Goal: Complete application form

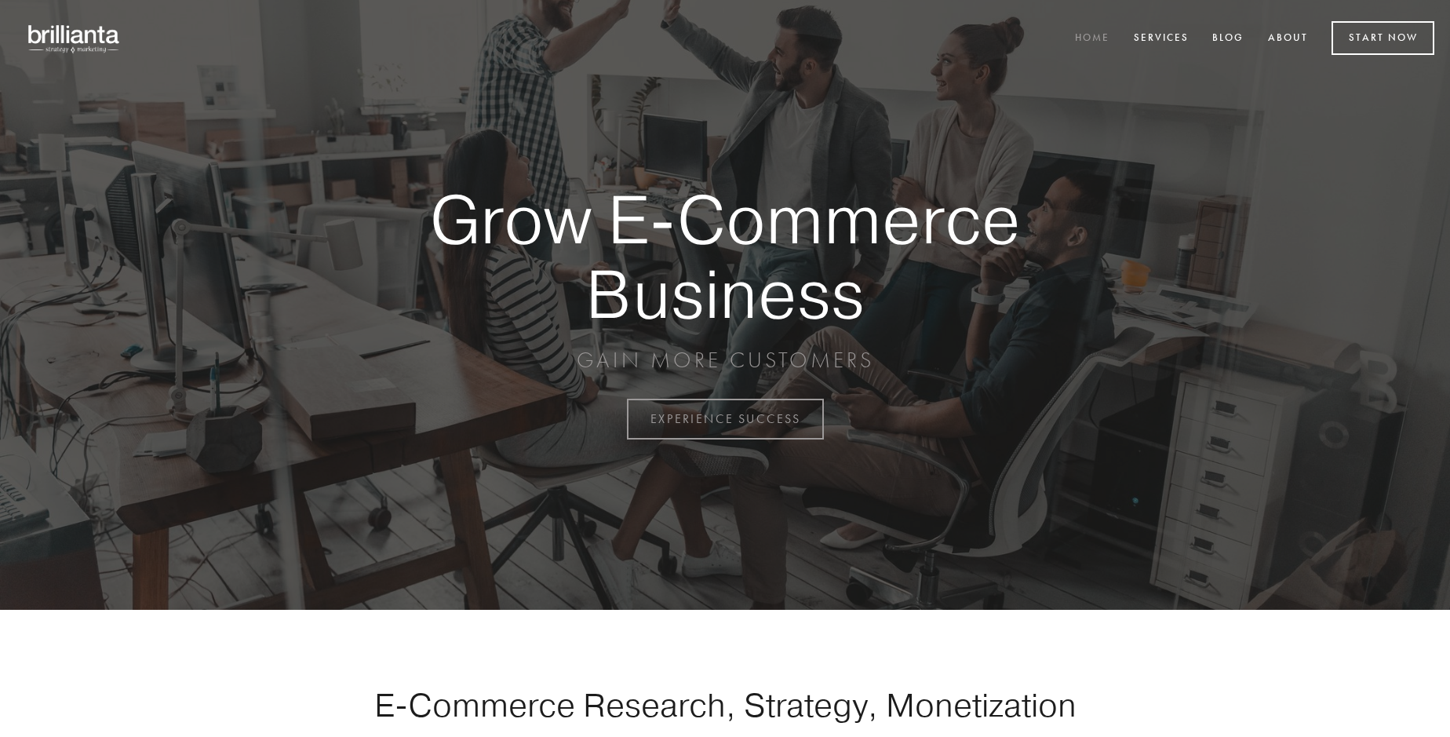
scroll to position [4113, 0]
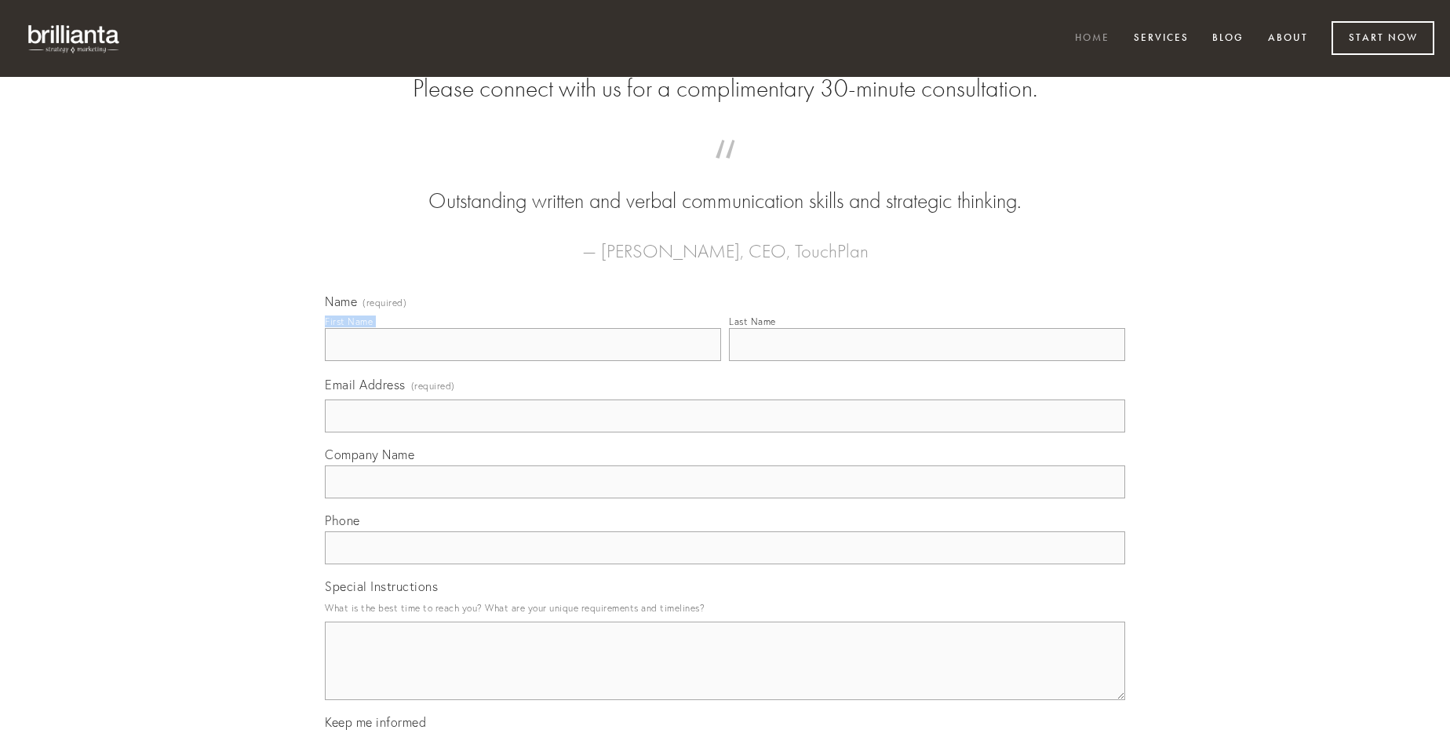
type input "[PERSON_NAME]"
click at [927, 361] on input "Last Name" at bounding box center [927, 344] width 396 height 33
type input "[PERSON_NAME]"
click at [725, 432] on input "Email Address (required)" at bounding box center [725, 415] width 800 height 33
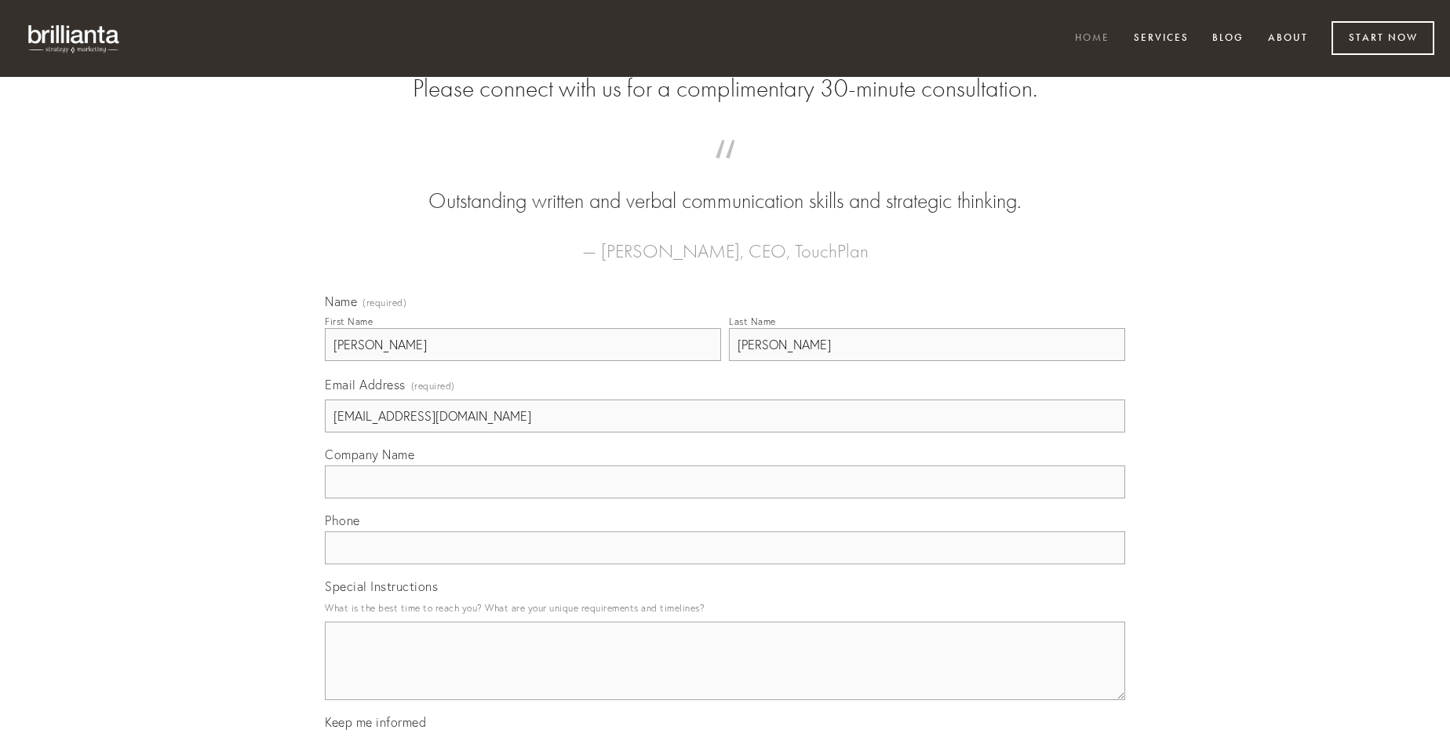
type input "[EMAIL_ADDRESS][DOMAIN_NAME]"
click at [725, 498] on input "Company Name" at bounding box center [725, 481] width 800 height 33
type input "balbus"
click at [725, 564] on input "text" at bounding box center [725, 547] width 800 height 33
click at [725, 675] on textarea "Special Instructions" at bounding box center [725, 660] width 800 height 78
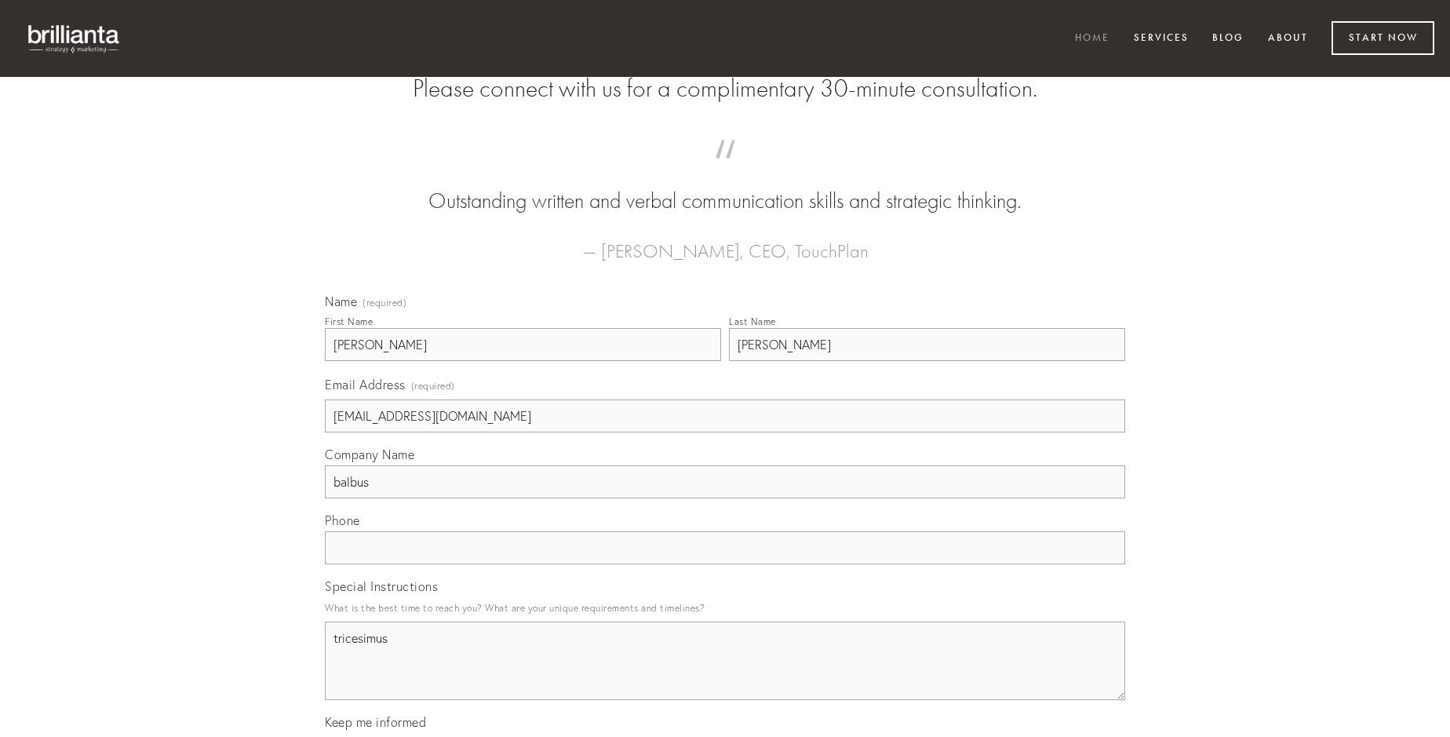
type textarea "tricesimus"
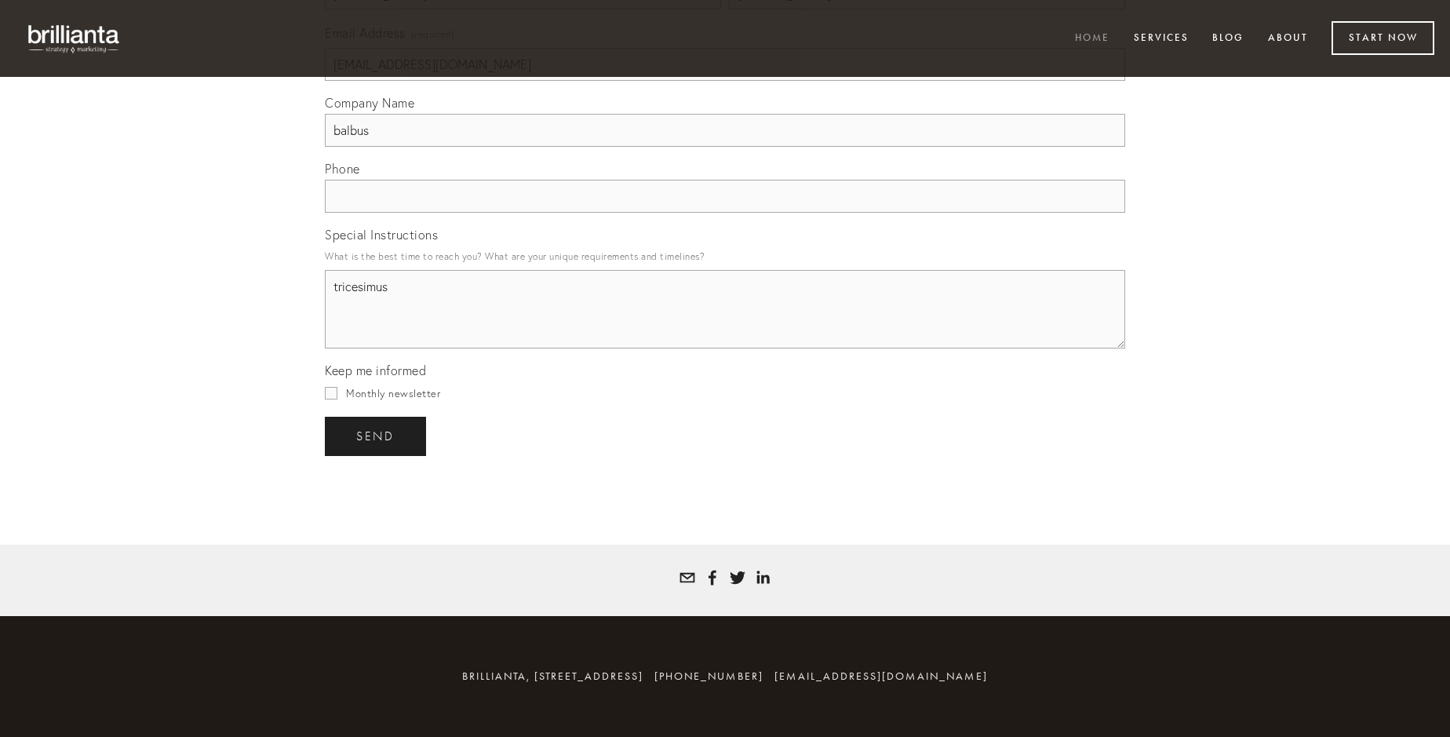
click at [377, 436] on span "send" at bounding box center [375, 436] width 38 height 14
